Goal: Task Accomplishment & Management: Use online tool/utility

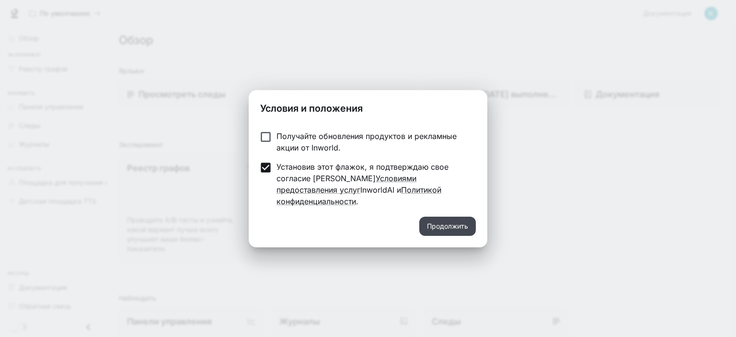
click at [445, 222] on font "Продолжить" at bounding box center [447, 226] width 41 height 8
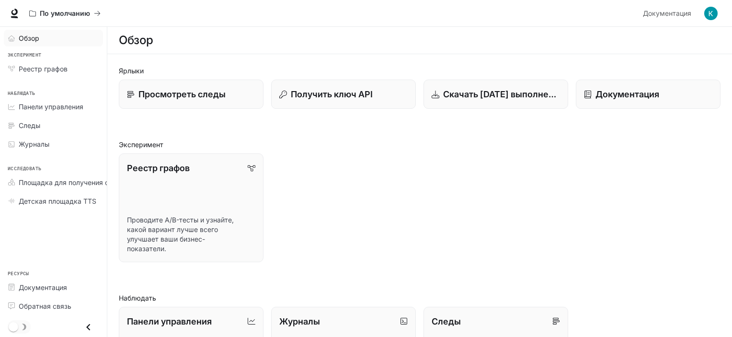
click at [25, 39] on font "Обзор" at bounding box center [29, 38] width 21 height 8
click at [227, 96] on div "Просмотреть следы" at bounding box center [192, 94] width 130 height 13
